Goal: Information Seeking & Learning: Find specific fact

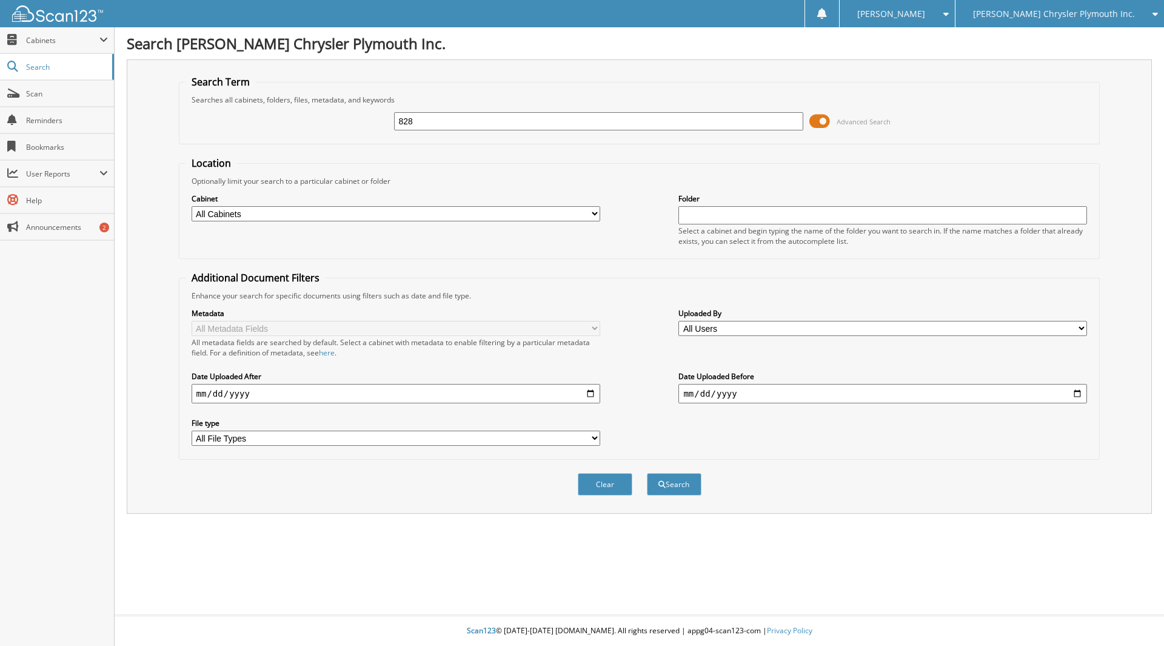
type input "828"
click at [595, 210] on select "All Cabinets ACCOUNTS PAYABLE ACCOUNTS RECEIVABLE MISC SERVICE CONTRACTS SERVIC…" at bounding box center [396, 213] width 409 height 15
select select "810"
click at [192, 206] on select "All Cabinets ACCOUNTS PAYABLE ACCOUNTS RECEIVABLE MISC SERVICE CONTRACTS SERVIC…" at bounding box center [396, 213] width 409 height 15
click at [198, 393] on input "date" at bounding box center [396, 393] width 409 height 19
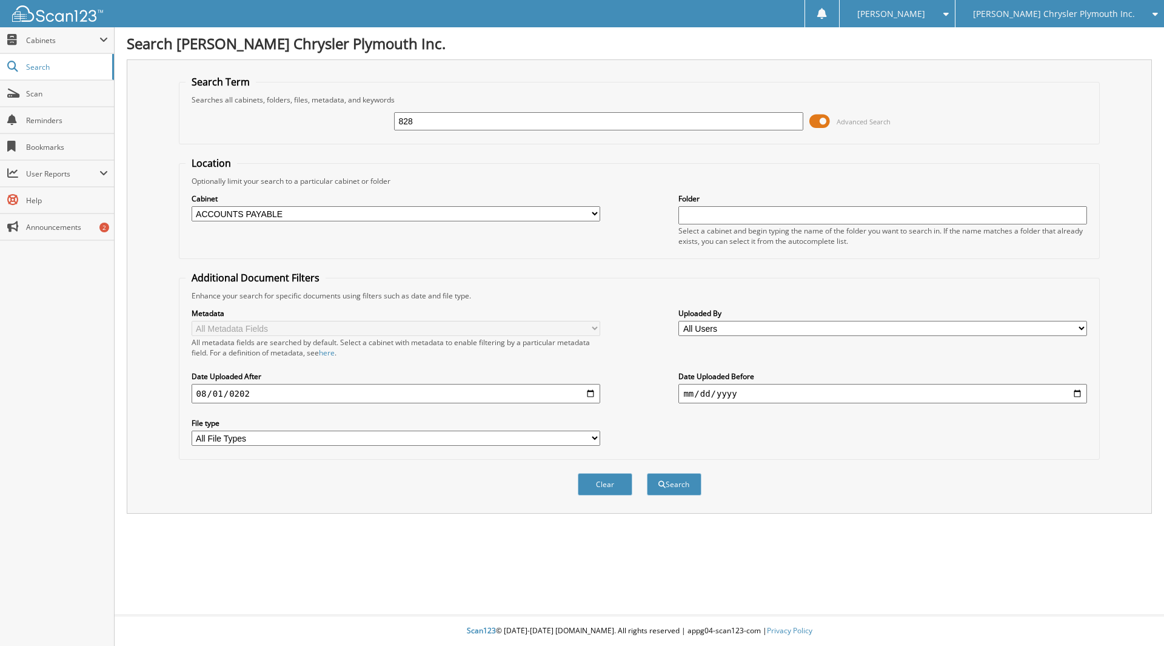
type input "[DATE]"
click at [686, 484] on button "Search" at bounding box center [674, 484] width 55 height 22
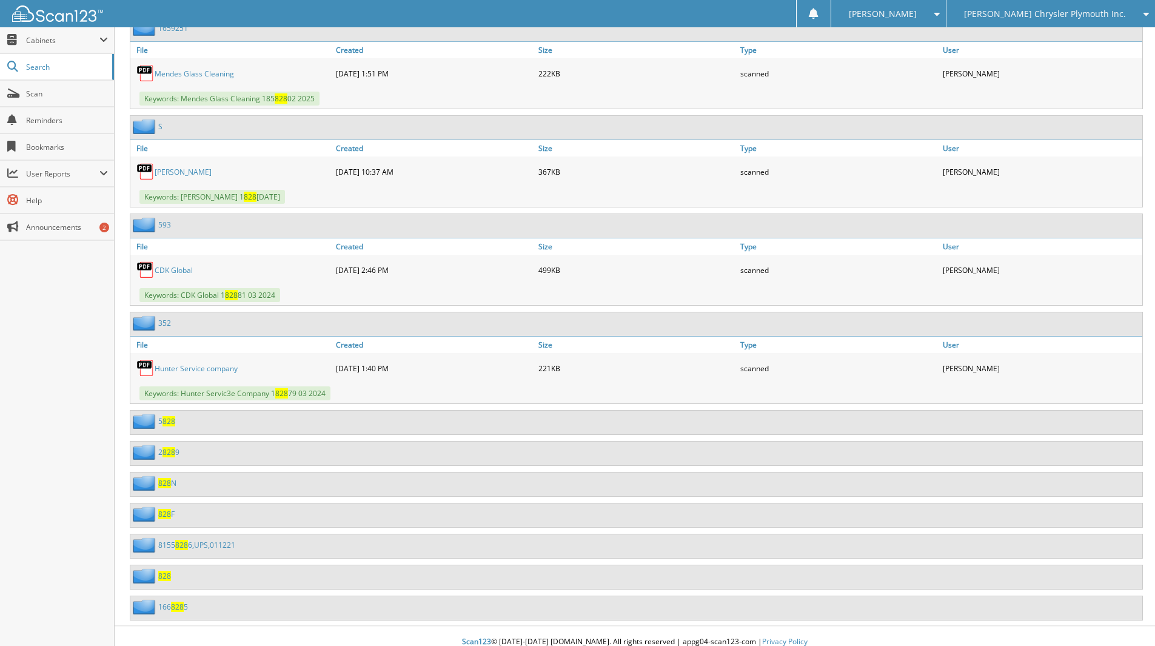
scroll to position [4844, 0]
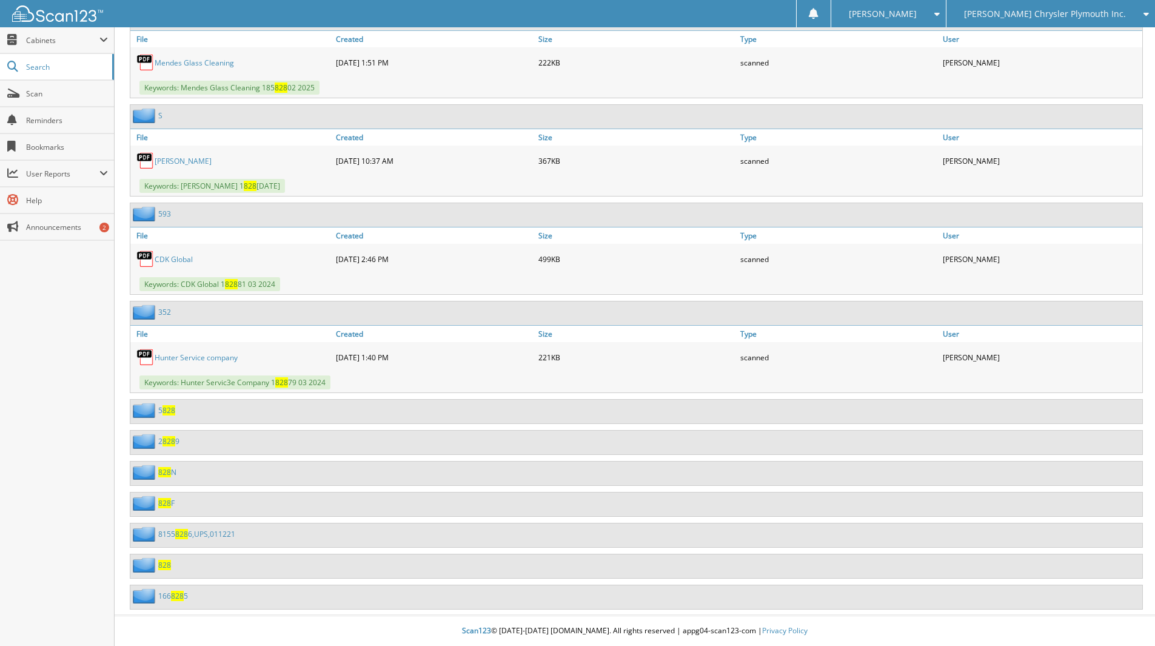
click at [165, 563] on span "828" at bounding box center [164, 565] width 13 height 10
